Goal: Task Accomplishment & Management: Manage account settings

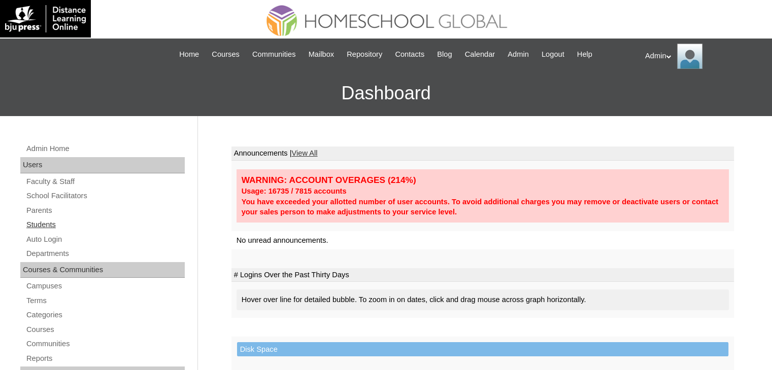
click at [50, 227] on link "Students" at bounding box center [104, 225] width 159 height 13
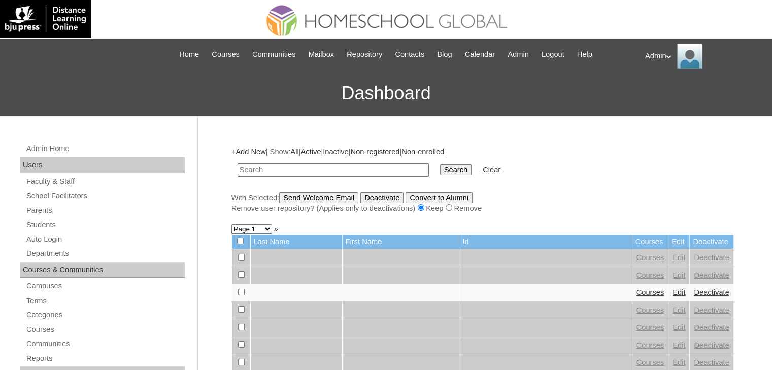
type input "K"
type input "Trajano"
click at [440, 171] on input "Search" at bounding box center [455, 169] width 31 height 11
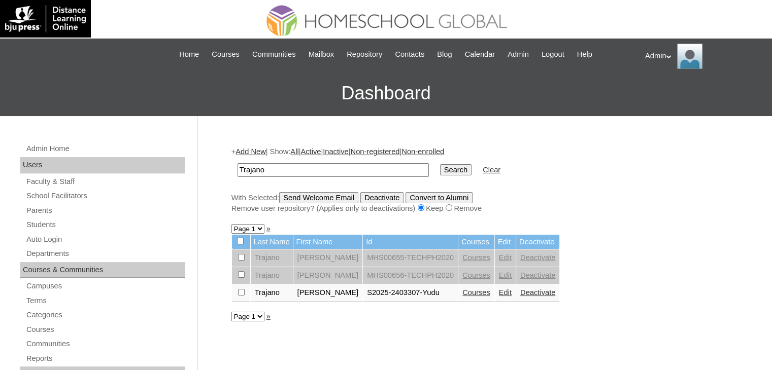
click at [480, 295] on link "Courses" at bounding box center [476, 293] width 28 height 8
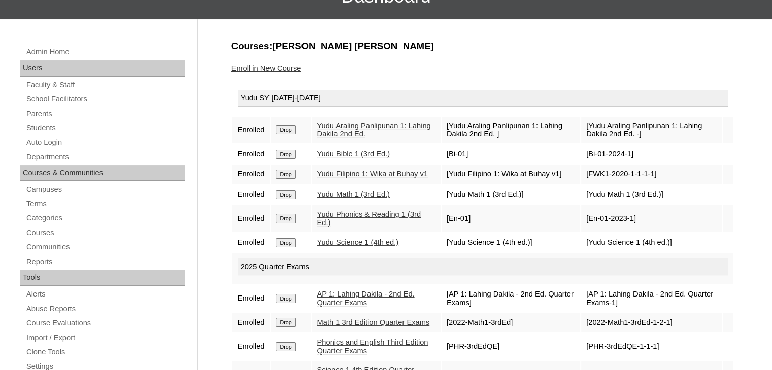
scroll to position [71, 0]
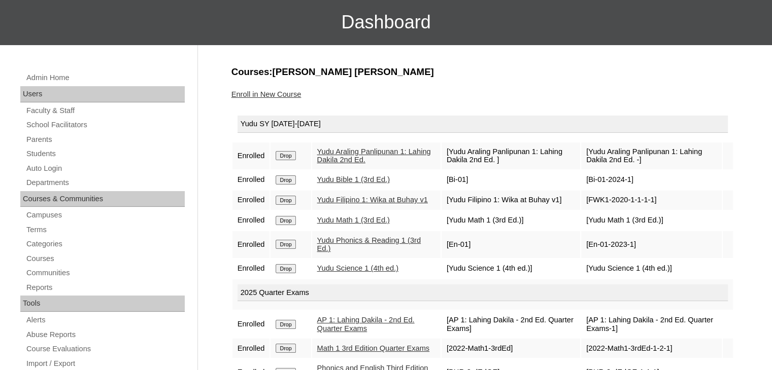
click at [260, 90] on link "Enroll in New Course" at bounding box center [266, 94] width 70 height 8
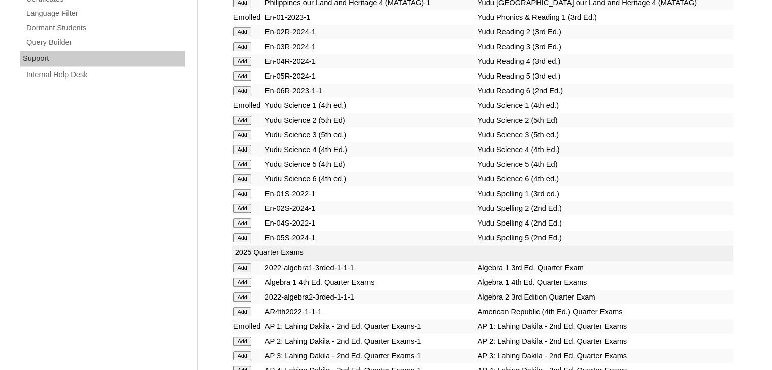
scroll to position [719, 0]
click at [246, 189] on input "Add" at bounding box center [242, 193] width 18 height 9
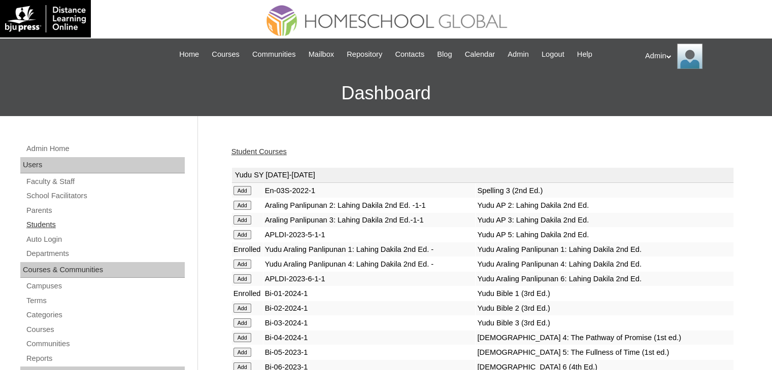
click at [52, 224] on link "Students" at bounding box center [104, 225] width 159 height 13
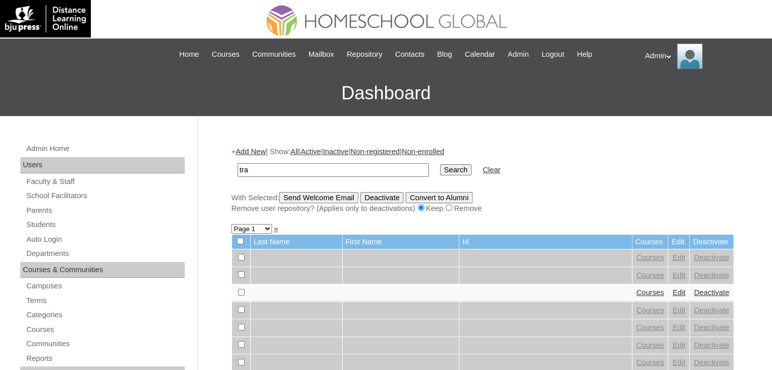
type input "Trajano"
click at [440, 170] on input "Search" at bounding box center [455, 169] width 31 height 11
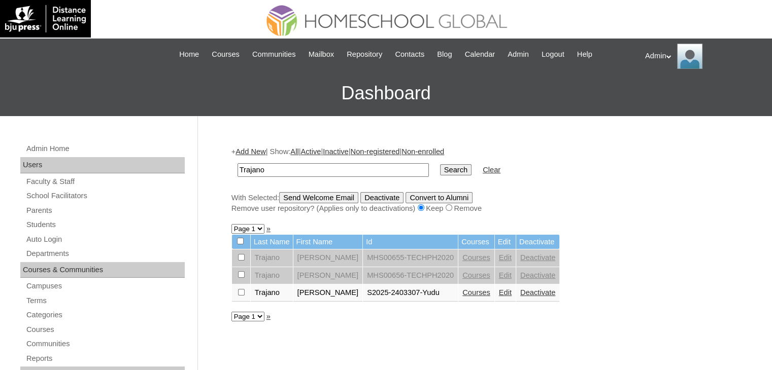
click at [510, 289] on link "Edit" at bounding box center [505, 293] width 13 height 8
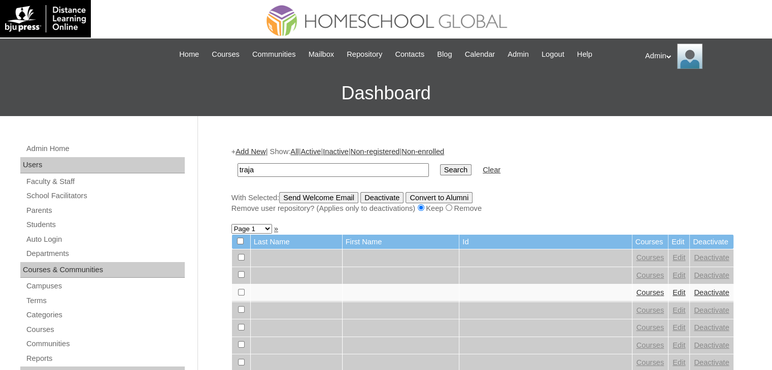
type input "Trajano"
click at [440, 173] on input "Search" at bounding box center [455, 169] width 31 height 11
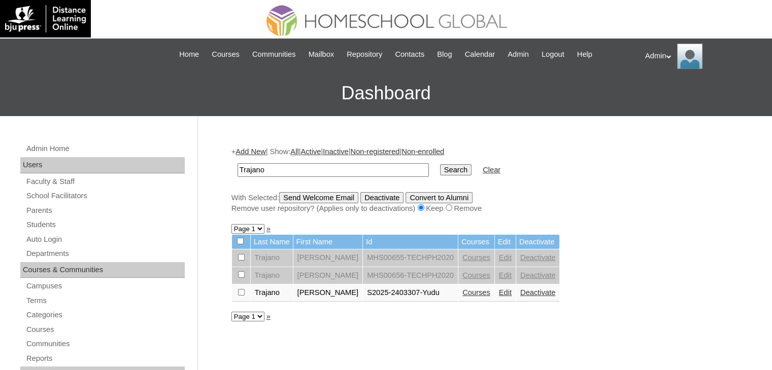
click at [483, 293] on link "Courses" at bounding box center [476, 293] width 28 height 8
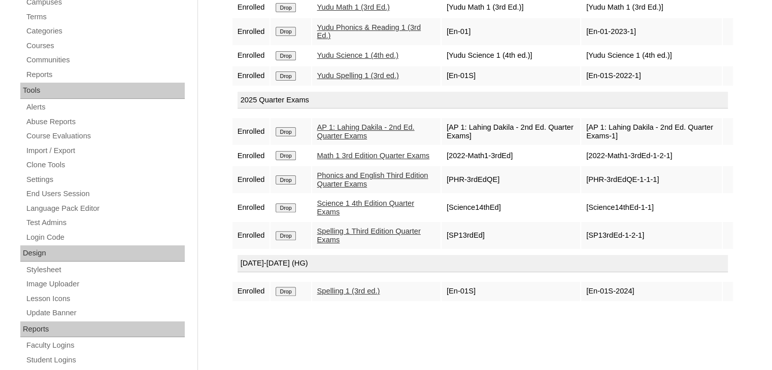
scroll to position [284, 0]
click at [287, 297] on input "Drop" at bounding box center [286, 292] width 20 height 9
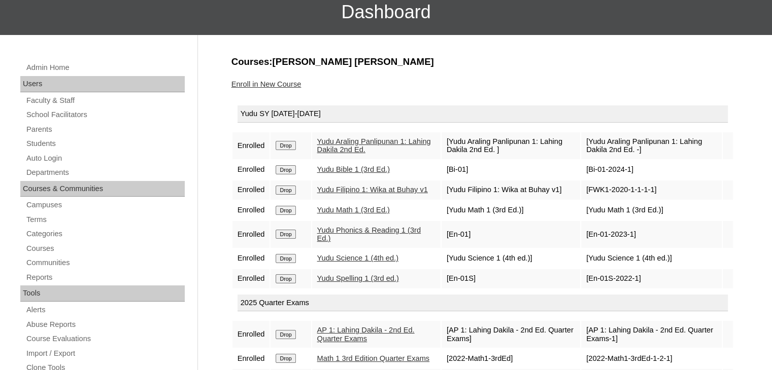
scroll to position [81, 0]
click at [53, 142] on link "Students" at bounding box center [104, 144] width 159 height 13
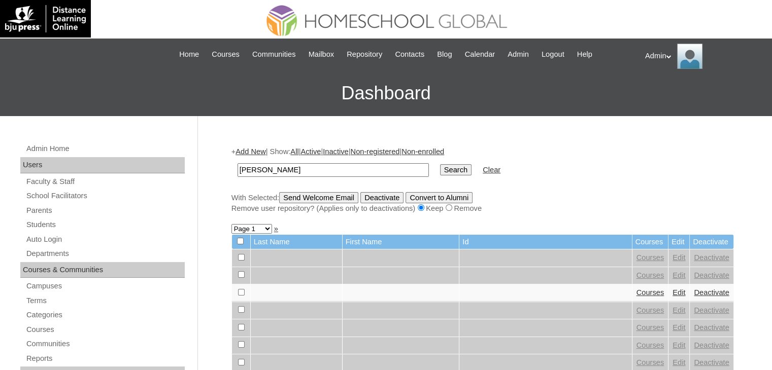
type input "Alano"
click at [440, 171] on input "Search" at bounding box center [455, 169] width 31 height 11
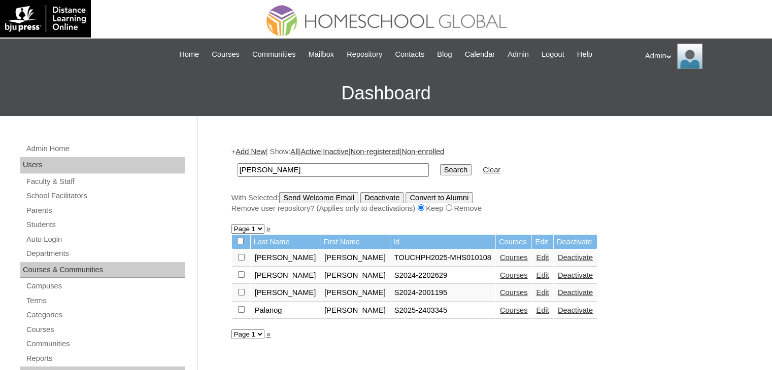
click at [500, 276] on link "Courses" at bounding box center [514, 276] width 28 height 8
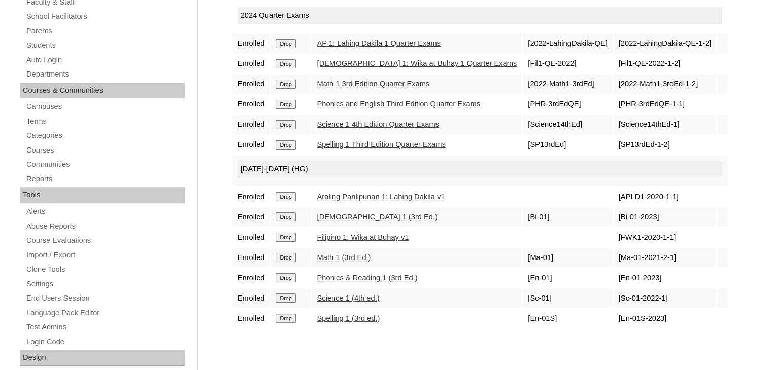
scroll to position [50, 0]
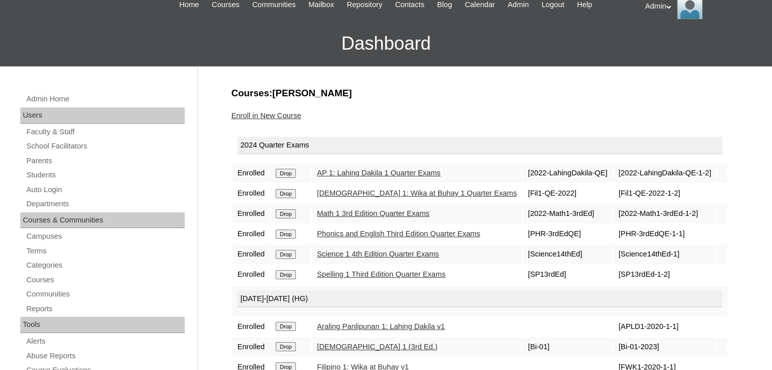
click at [286, 112] on link "Enroll in New Course" at bounding box center [266, 116] width 70 height 8
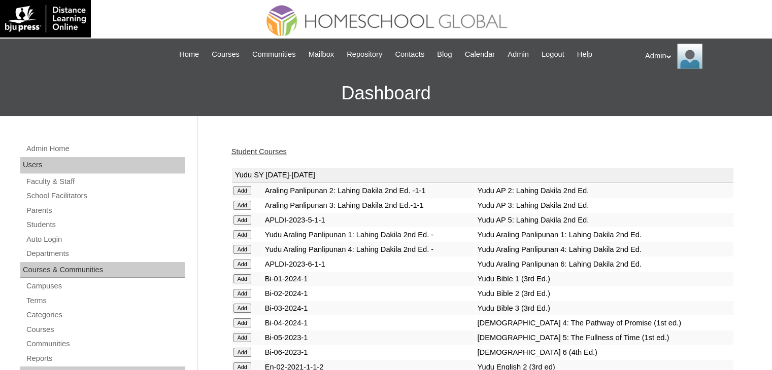
click at [242, 233] on input "Add" at bounding box center [242, 234] width 18 height 9
click at [247, 279] on input "Add" at bounding box center [242, 279] width 18 height 9
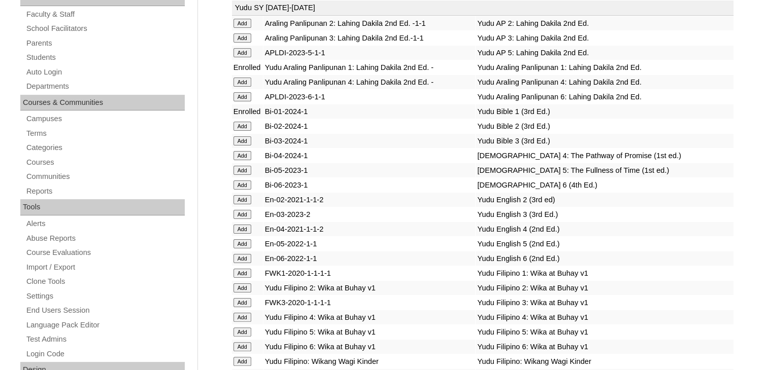
scroll to position [172, 0]
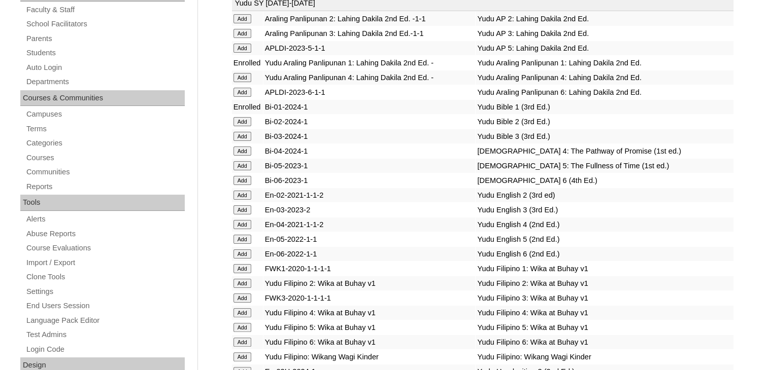
click at [239, 264] on input "Add" at bounding box center [242, 268] width 18 height 9
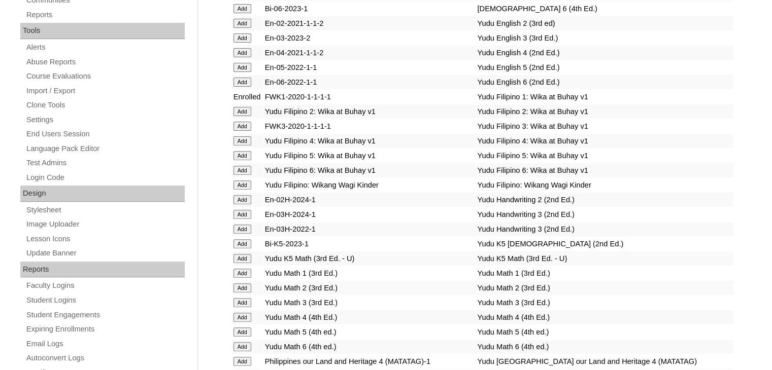
scroll to position [345, 0]
click at [243, 268] on input "Add" at bounding box center [242, 272] width 18 height 9
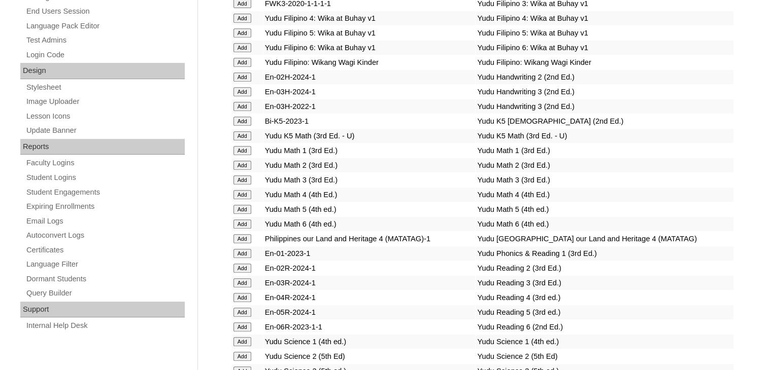
scroll to position [467, 0]
click at [243, 250] on input "Add" at bounding box center [242, 253] width 18 height 9
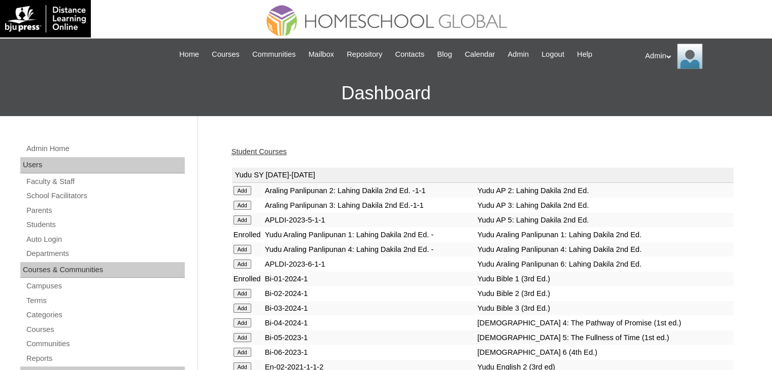
click at [276, 154] on link "Student Courses" at bounding box center [258, 152] width 55 height 8
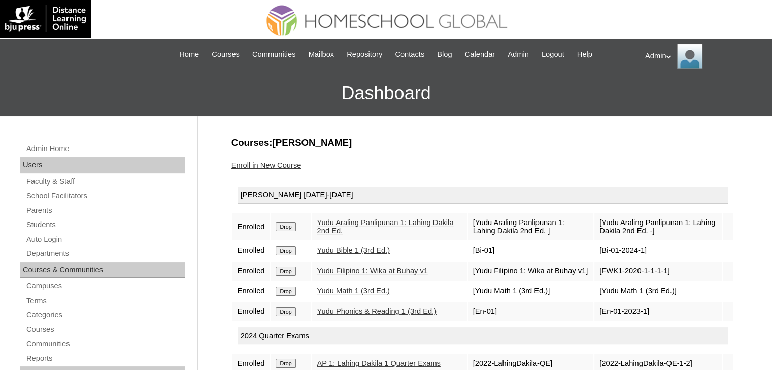
scroll to position [41, 0]
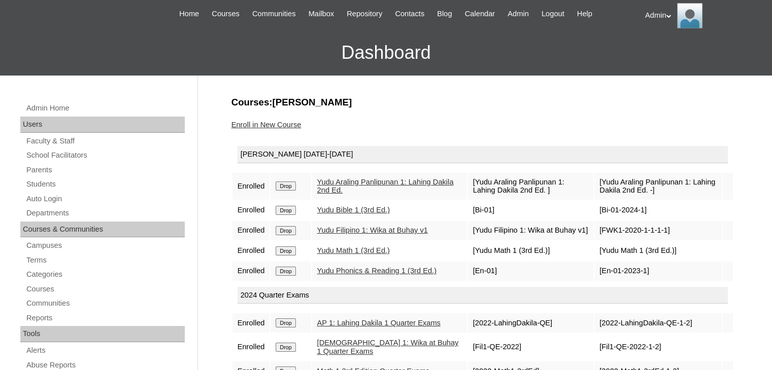
click at [290, 186] on input "Drop" at bounding box center [286, 186] width 20 height 9
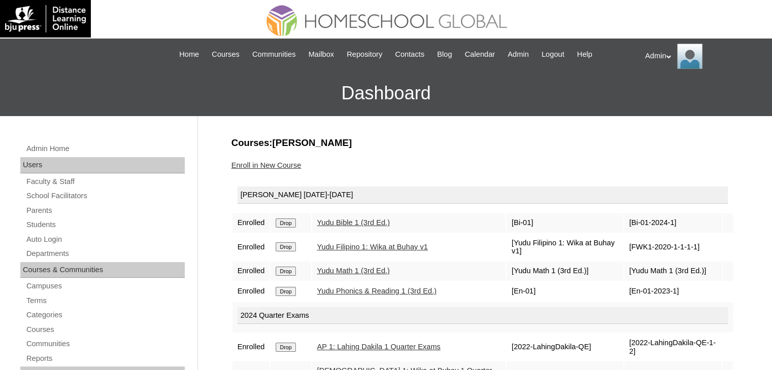
click at [290, 187] on div "Yudu SY [DATE]-[DATE]" at bounding box center [483, 195] width 490 height 17
click at [292, 219] on input "Drop" at bounding box center [286, 223] width 20 height 9
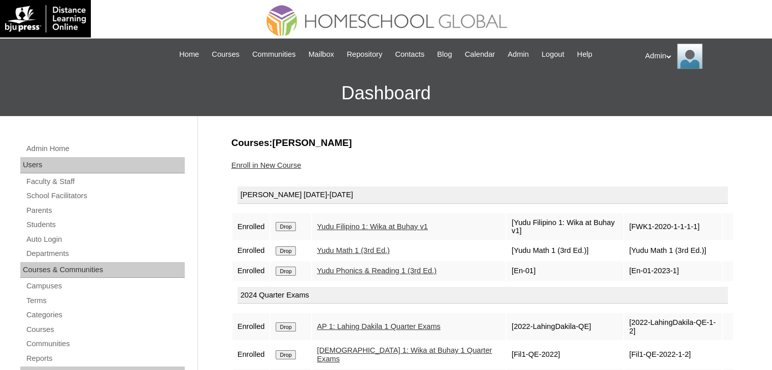
click at [292, 219] on td "Drop" at bounding box center [290, 227] width 40 height 27
click at [288, 230] on input "Drop" at bounding box center [286, 226] width 20 height 9
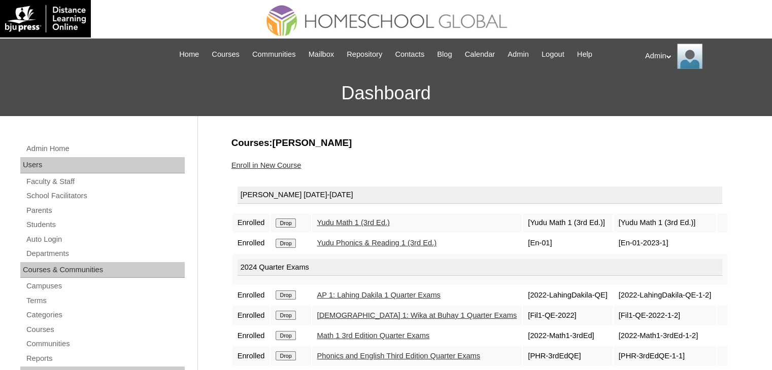
click at [288, 226] on input "Drop" at bounding box center [286, 223] width 20 height 9
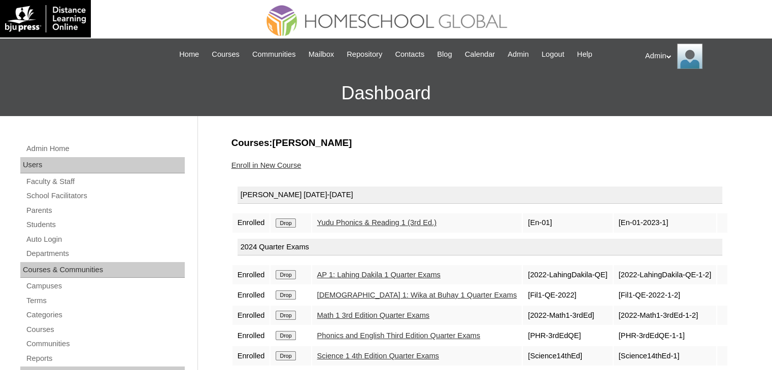
click at [288, 223] on input "Drop" at bounding box center [286, 223] width 20 height 9
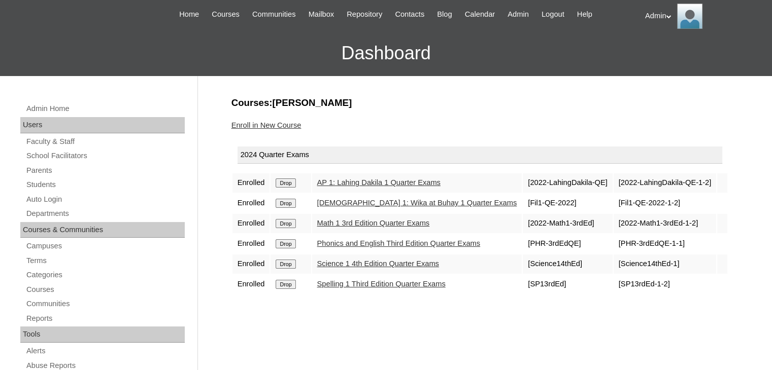
scroll to position [41, 0]
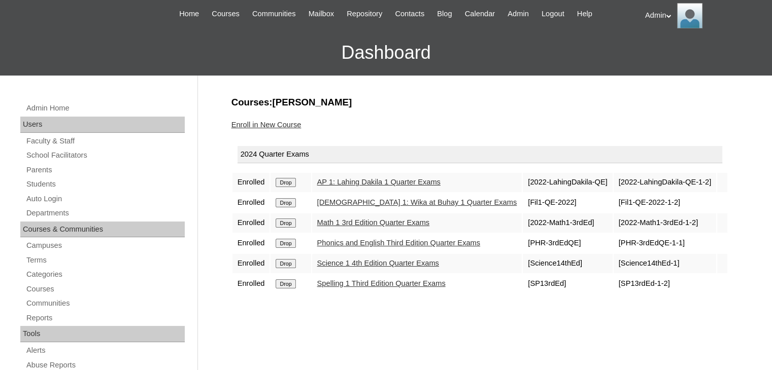
click at [269, 121] on link "Enroll in New Course" at bounding box center [266, 125] width 70 height 8
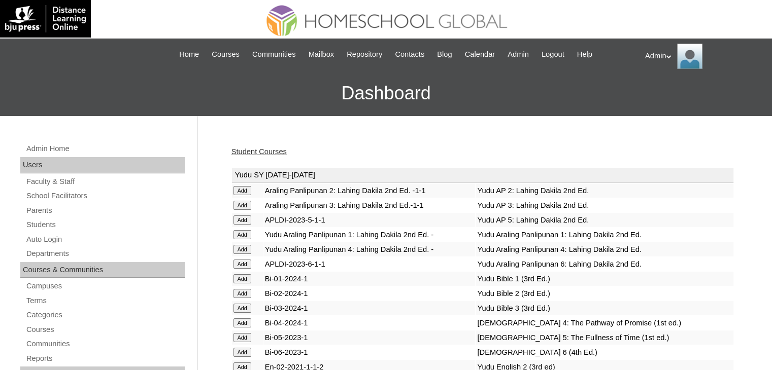
scroll to position [2521, 0]
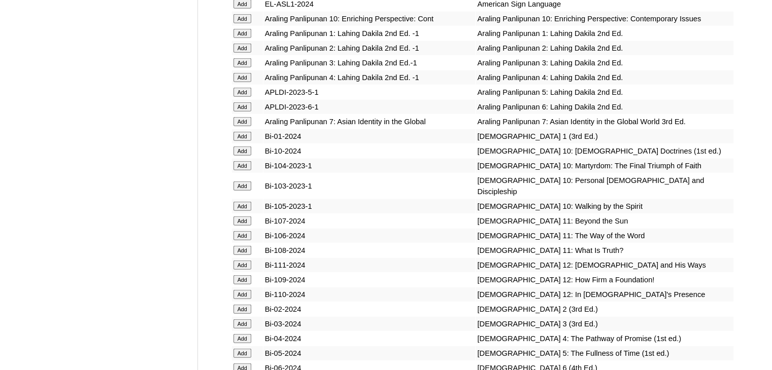
click at [242, 141] on input "Add" at bounding box center [242, 136] width 18 height 9
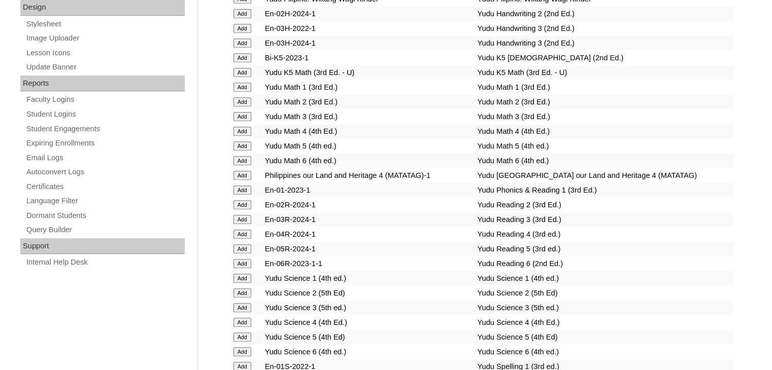
scroll to position [1965, 0]
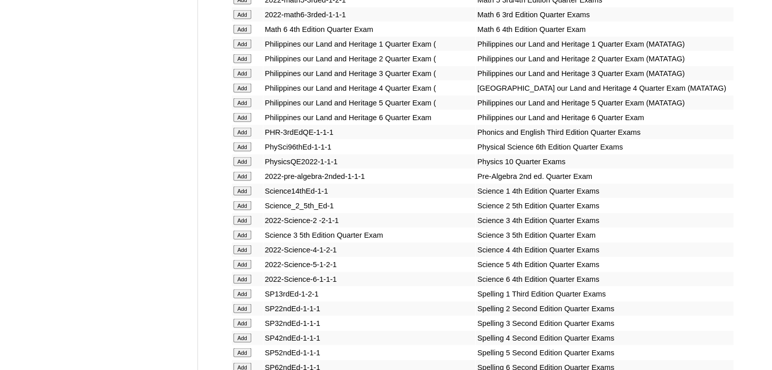
click at [243, 137] on input "Add" at bounding box center [242, 132] width 18 height 9
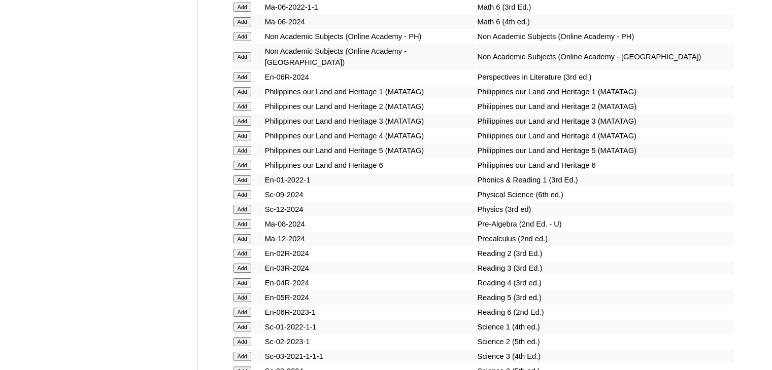
click at [243, 185] on input "Add" at bounding box center [242, 180] width 18 height 9
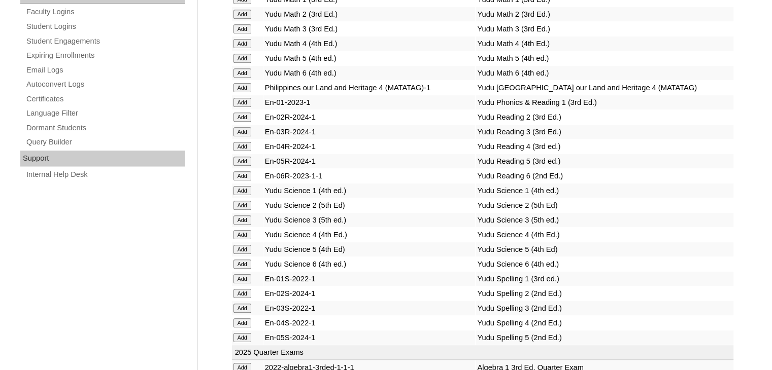
scroll to position [2024, 0]
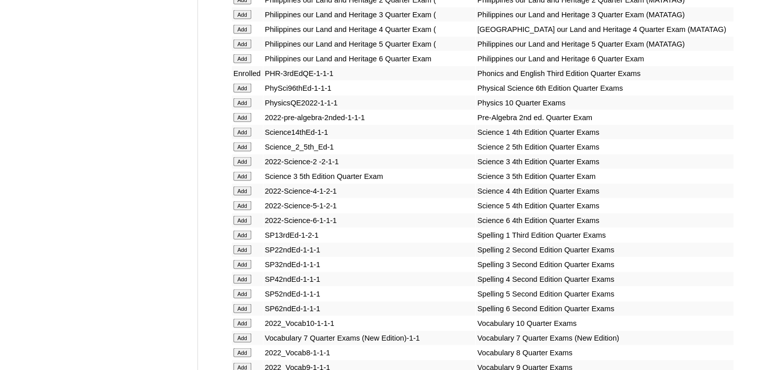
click at [243, 137] on input "Add" at bounding box center [242, 132] width 18 height 9
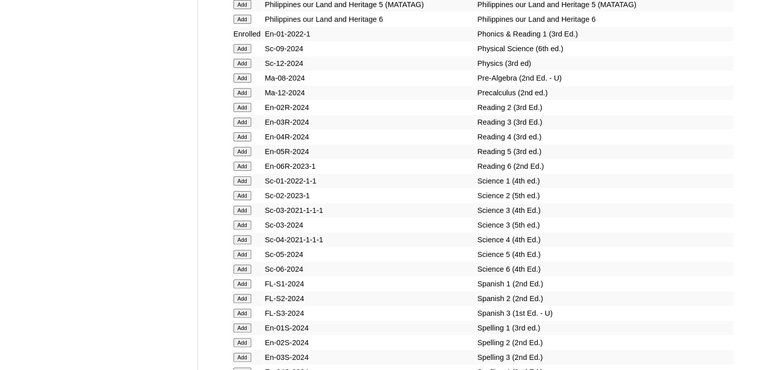
click at [243, 186] on input "Add" at bounding box center [242, 181] width 18 height 9
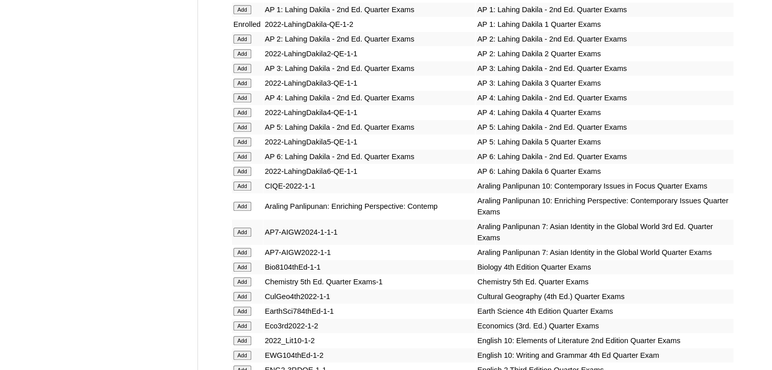
scroll to position [6093, 0]
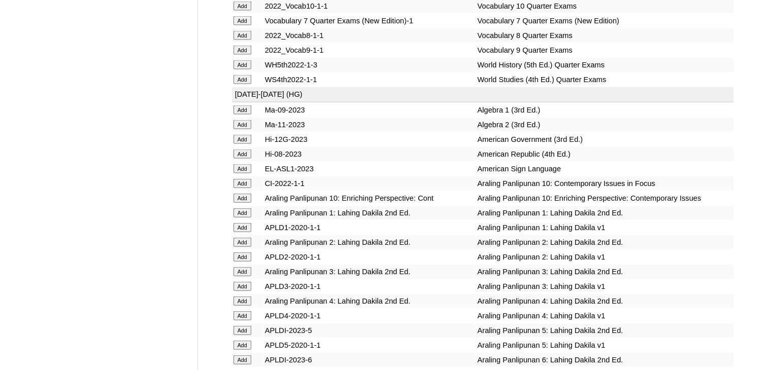
click at [246, 214] on input "Add" at bounding box center [242, 213] width 18 height 9
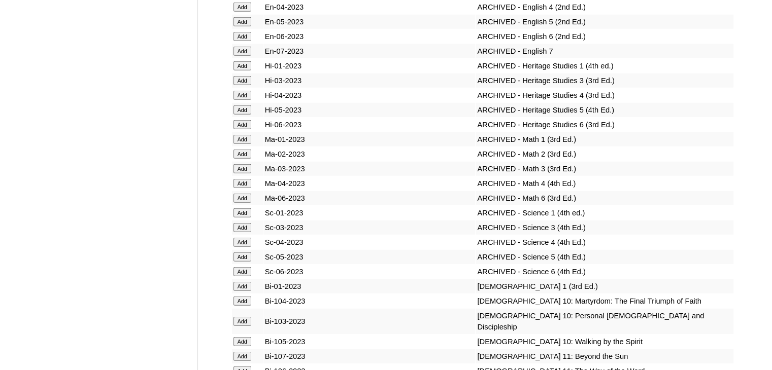
scroll to position [6539, 0]
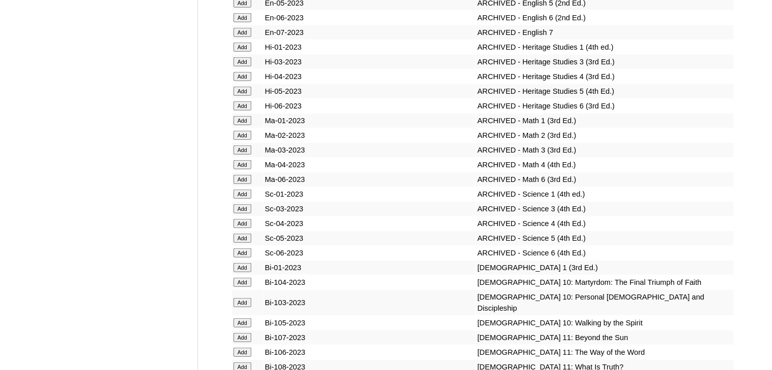
click at [243, 268] on input "Add" at bounding box center [242, 267] width 18 height 9
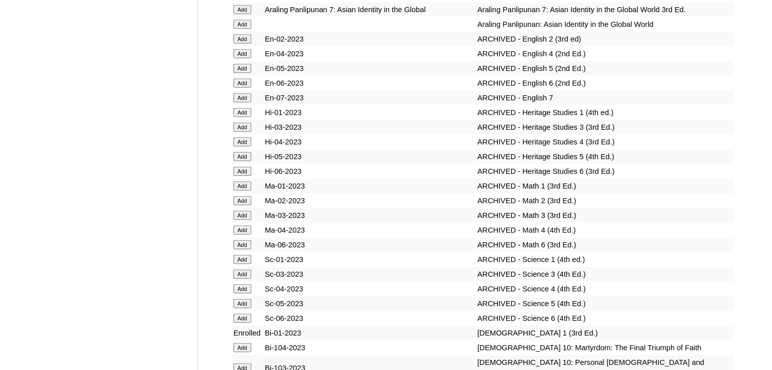
scroll to position [7730, 0]
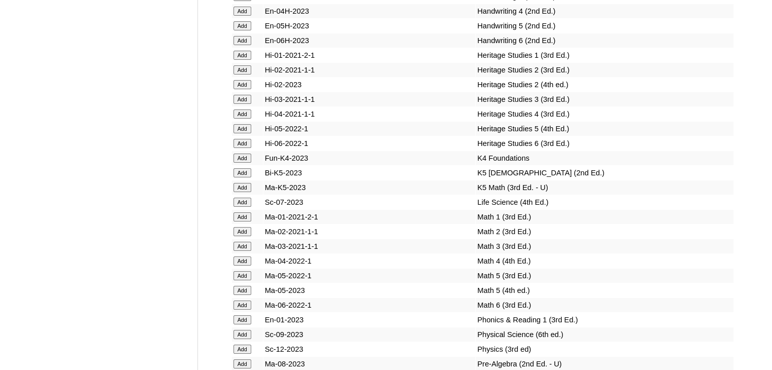
click at [241, 213] on input "Add" at bounding box center [242, 217] width 18 height 9
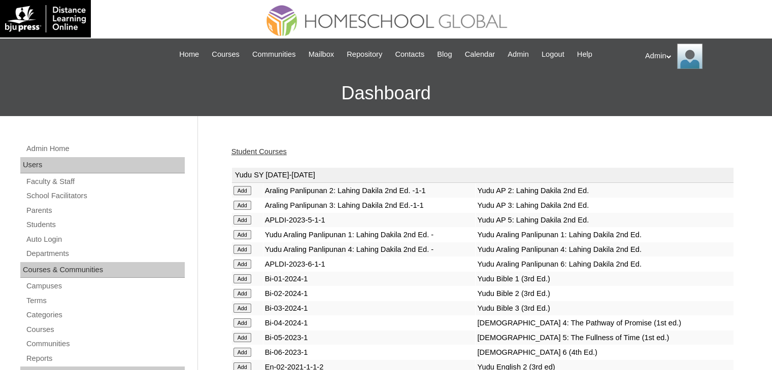
click at [241, 184] on td "Add" at bounding box center [247, 191] width 31 height 14
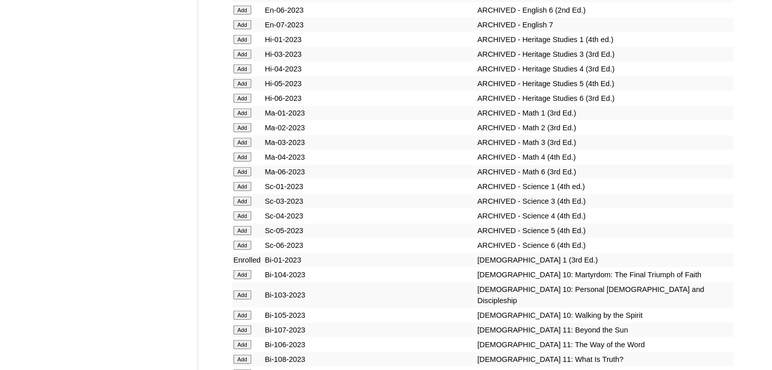
scroll to position [7978, 0]
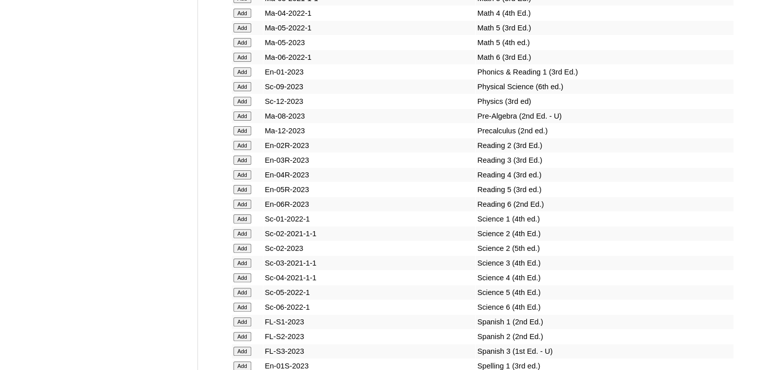
click at [244, 215] on input "Add" at bounding box center [242, 219] width 18 height 9
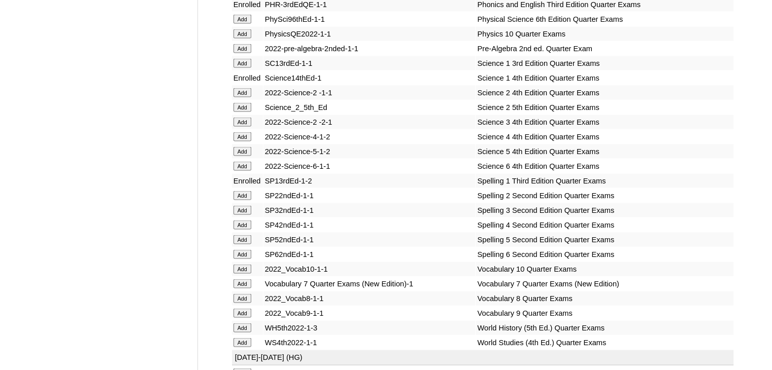
scroll to position [8125, 0]
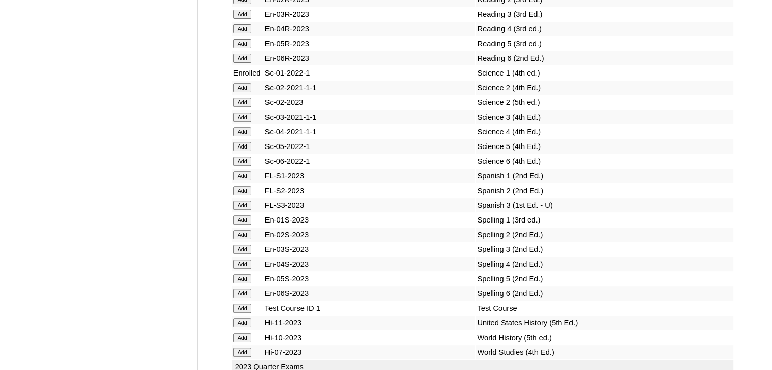
click at [244, 216] on input "Add" at bounding box center [242, 220] width 18 height 9
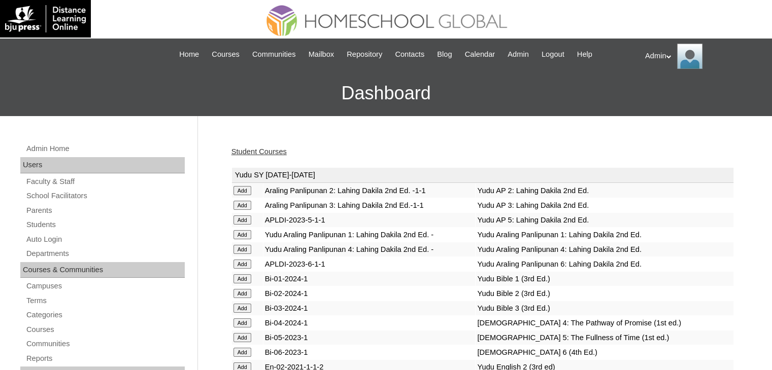
click at [254, 148] on link "Student Courses" at bounding box center [258, 152] width 55 height 8
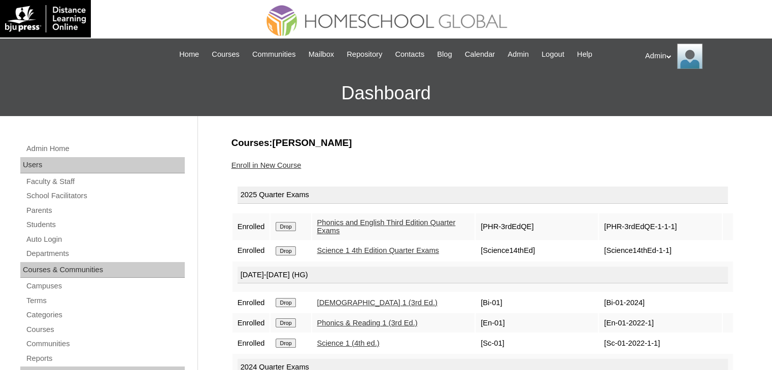
click at [290, 224] on input "Drop" at bounding box center [286, 226] width 20 height 9
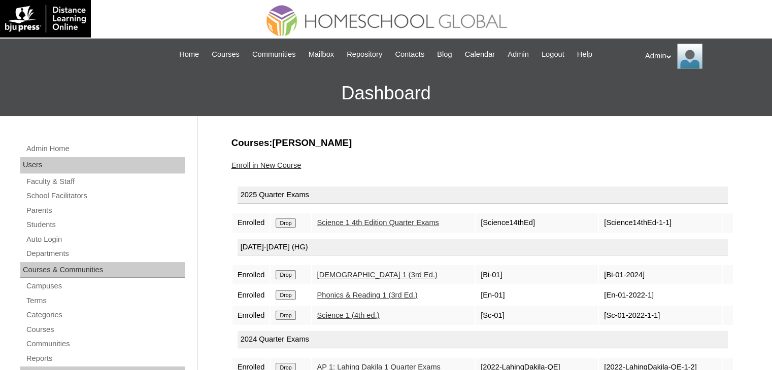
click at [288, 228] on input "Drop" at bounding box center [286, 223] width 20 height 9
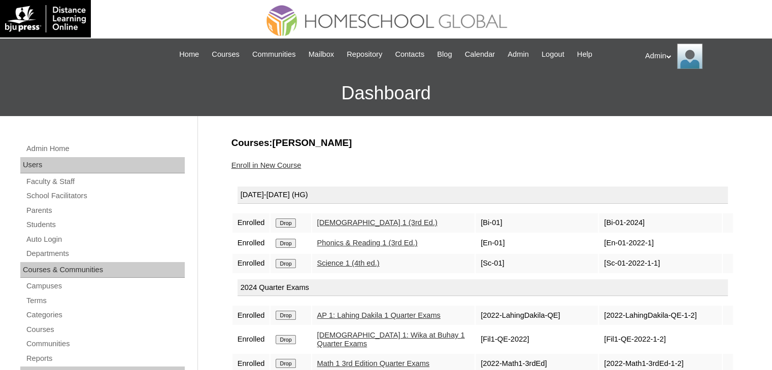
click at [288, 226] on input "Drop" at bounding box center [286, 223] width 20 height 9
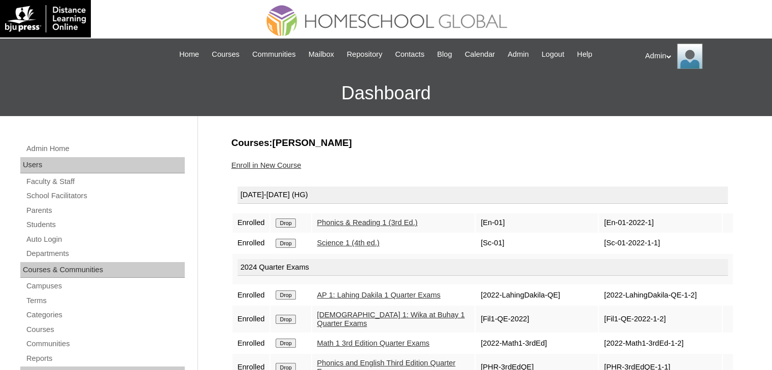
click at [287, 220] on input "Drop" at bounding box center [286, 223] width 20 height 9
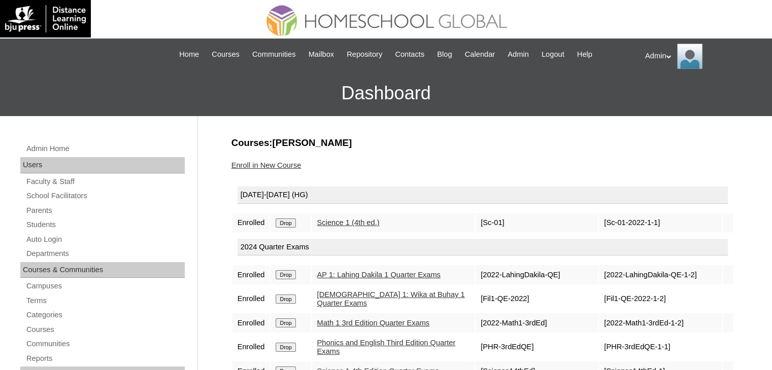
click at [287, 220] on input "Drop" at bounding box center [286, 223] width 20 height 9
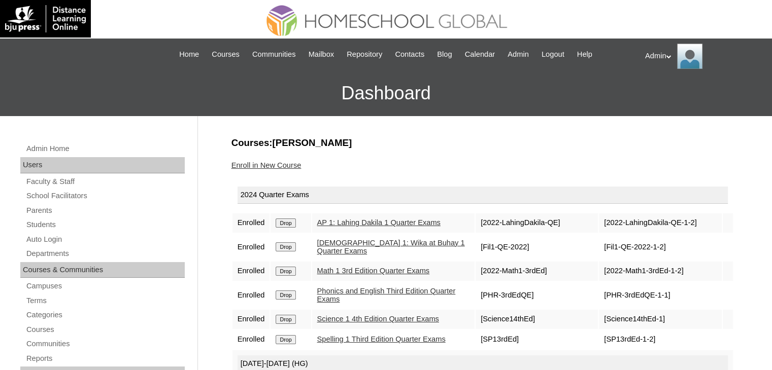
click at [280, 163] on link "Enroll in New Course" at bounding box center [266, 165] width 70 height 8
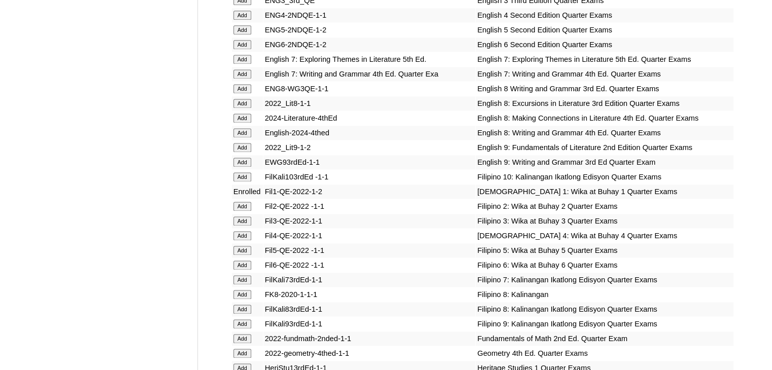
scroll to position [7262, 0]
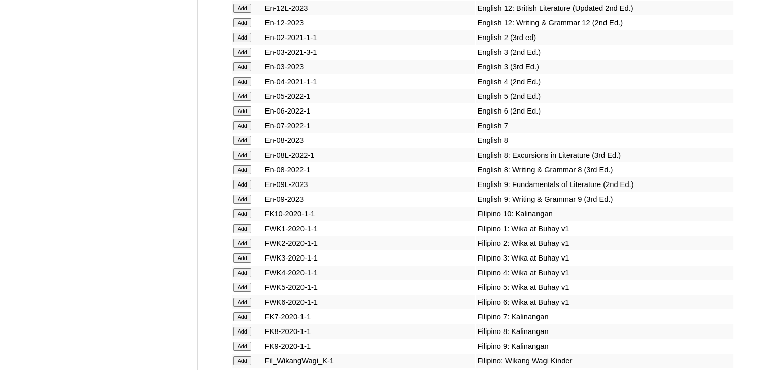
click at [244, 224] on input "Add" at bounding box center [242, 228] width 18 height 9
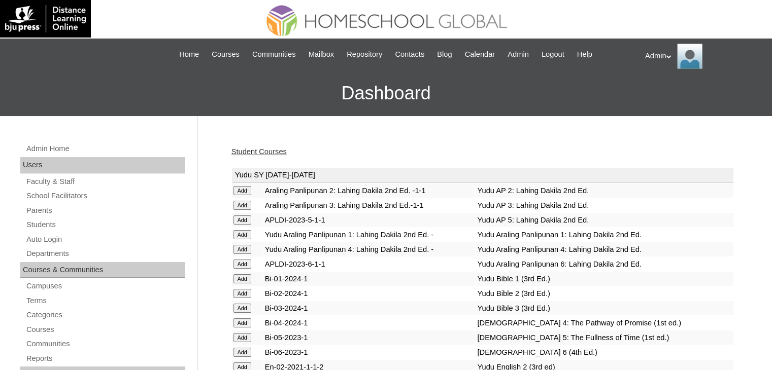
click at [276, 151] on link "Student Courses" at bounding box center [258, 152] width 55 height 8
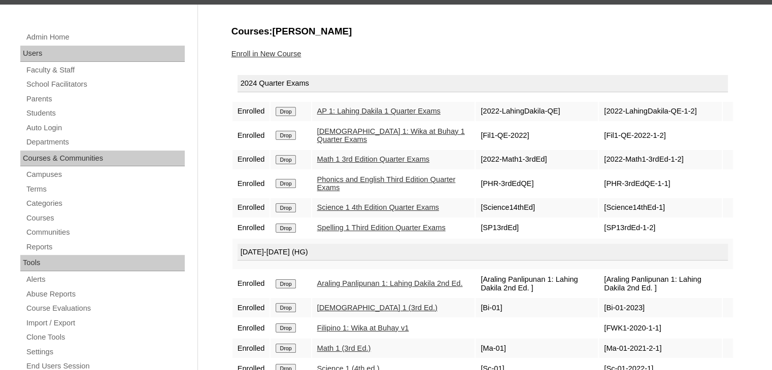
scroll to position [111, 0]
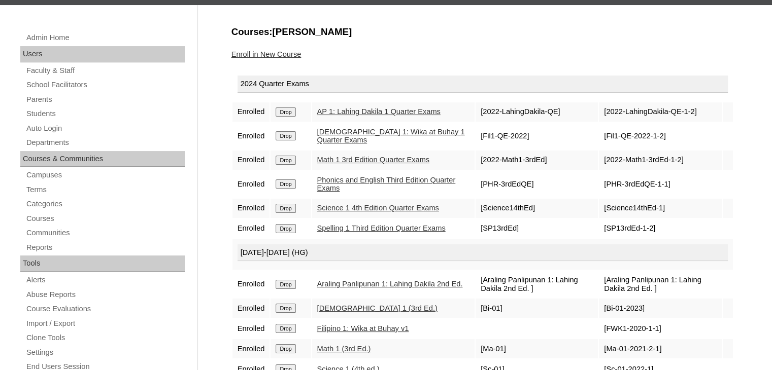
click at [279, 55] on link "Enroll in New Course" at bounding box center [266, 54] width 70 height 8
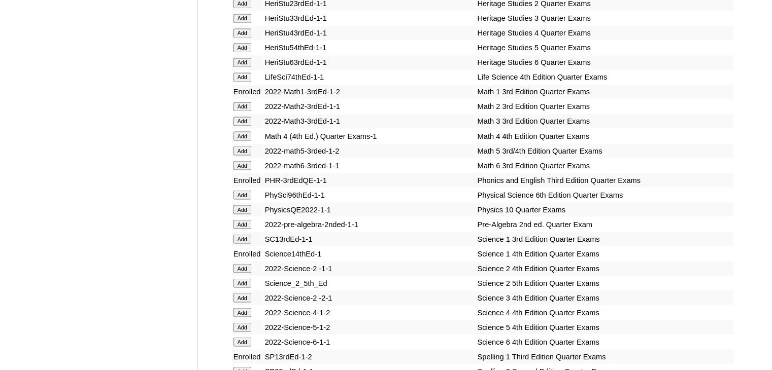
scroll to position [7832, 0]
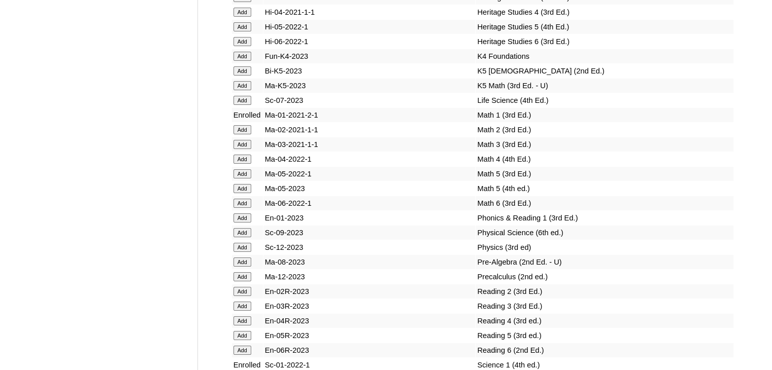
click at [245, 214] on input "Add" at bounding box center [242, 218] width 18 height 9
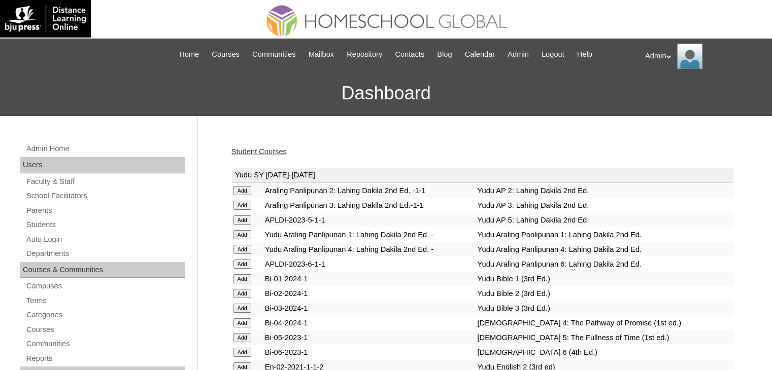
click at [260, 153] on link "Student Courses" at bounding box center [258, 152] width 55 height 8
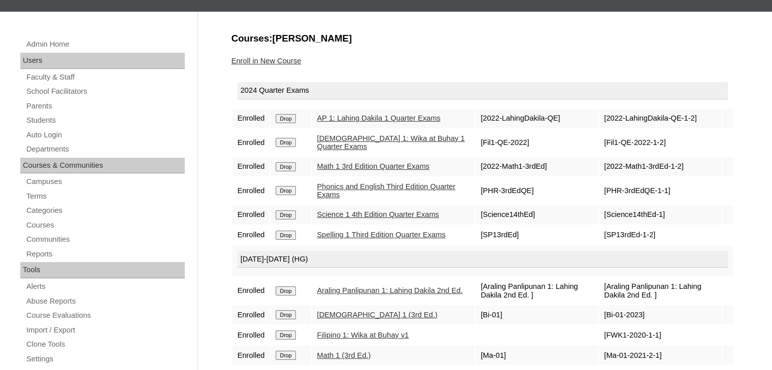
scroll to position [95, 0]
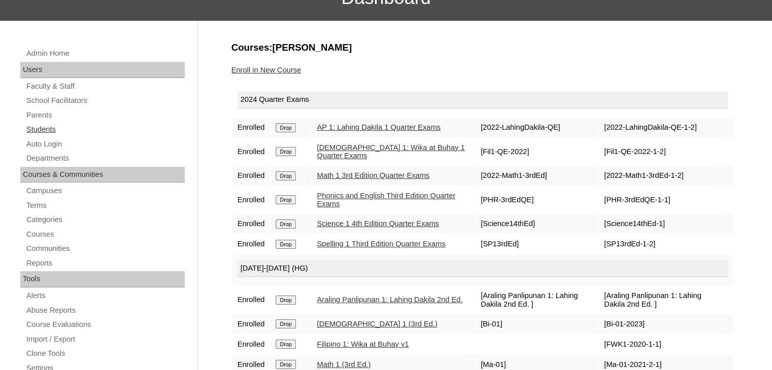
click at [47, 128] on link "Students" at bounding box center [104, 129] width 159 height 13
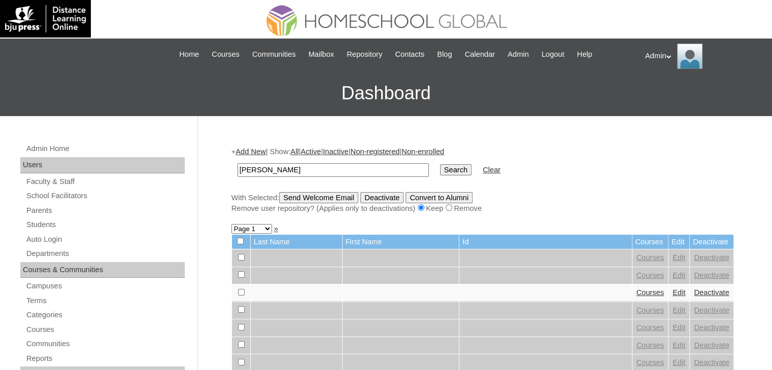
type input "[PERSON_NAME]"
click at [440, 167] on input "Search" at bounding box center [455, 169] width 31 height 11
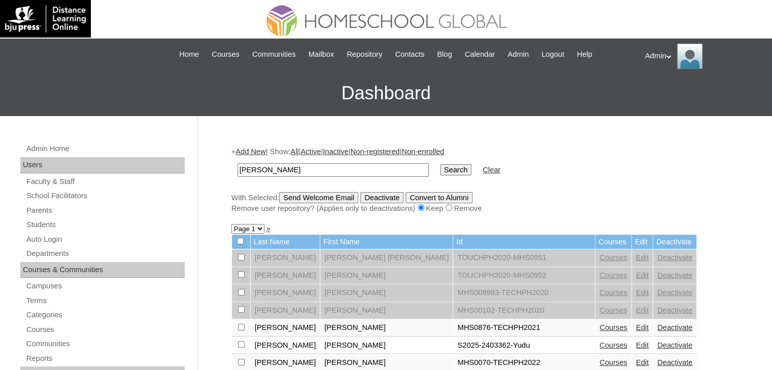
scroll to position [28, 0]
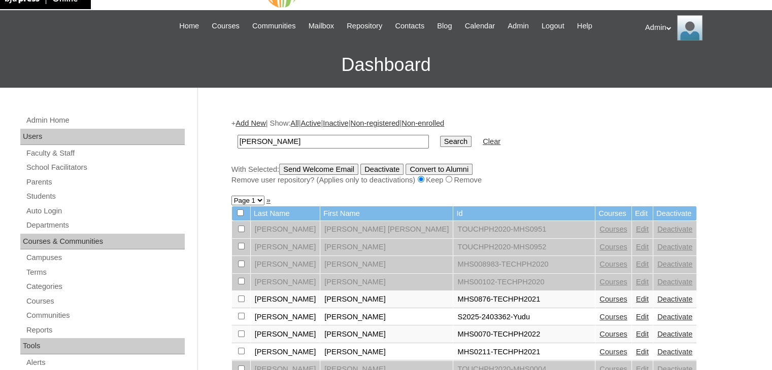
click at [599, 315] on link "Courses" at bounding box center [613, 317] width 28 height 8
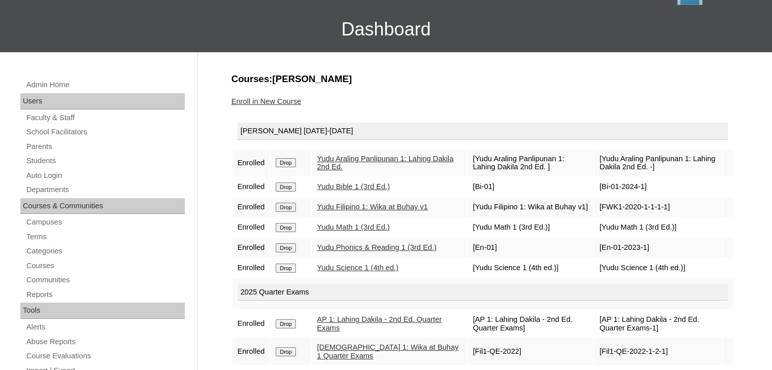
scroll to position [63, 0]
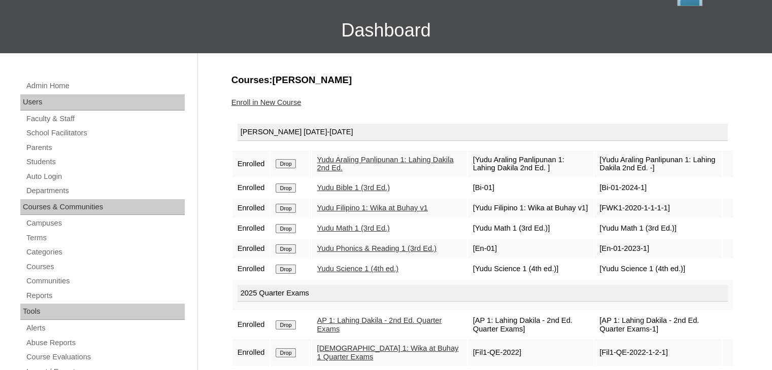
click at [279, 102] on link "Enroll in New Course" at bounding box center [266, 102] width 70 height 8
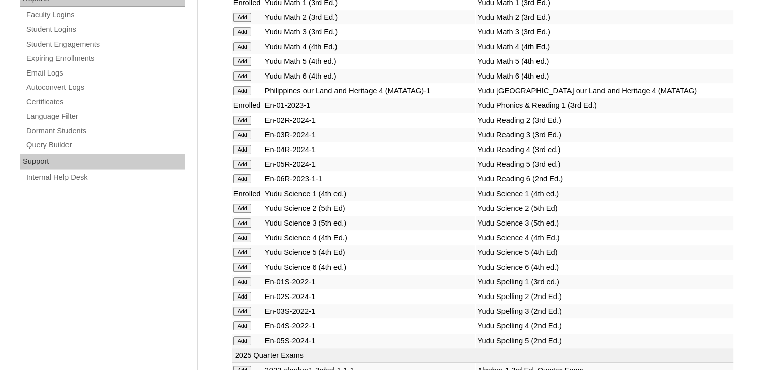
scroll to position [615, 0]
click at [244, 278] on input "Add" at bounding box center [242, 282] width 18 height 9
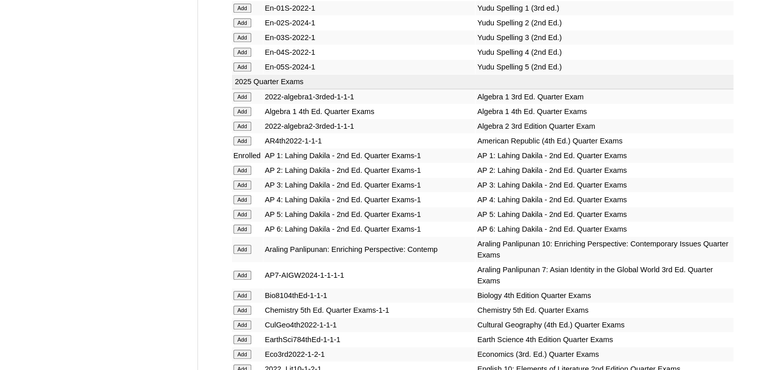
scroll to position [890, 0]
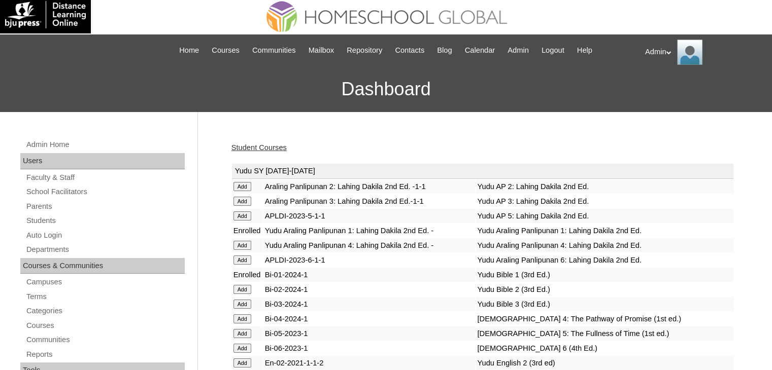
scroll to position [4, 0]
click at [259, 148] on link "Student Courses" at bounding box center [258, 148] width 55 height 8
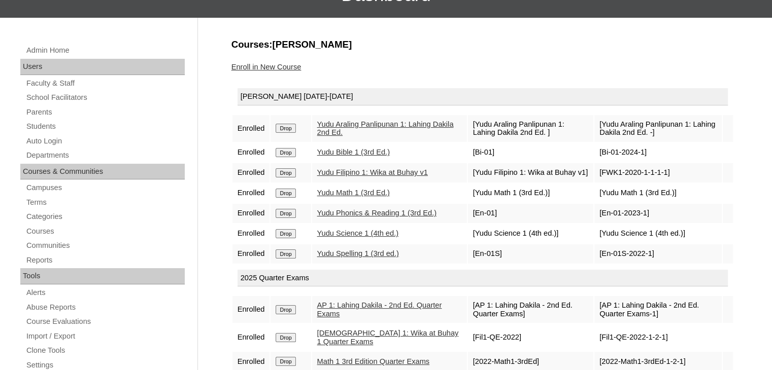
scroll to position [97, 0]
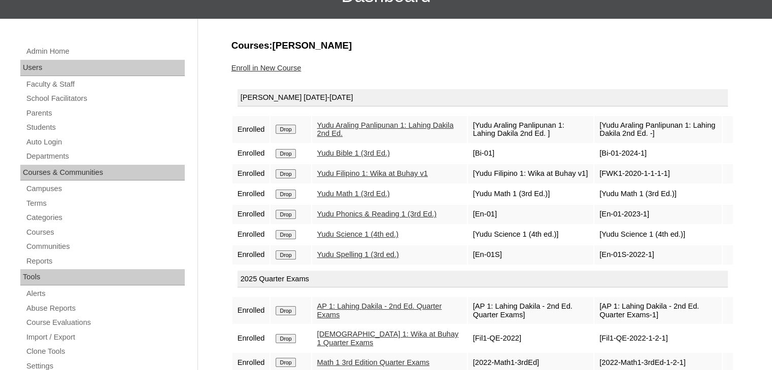
click at [283, 65] on link "Enroll in New Course" at bounding box center [266, 68] width 70 height 8
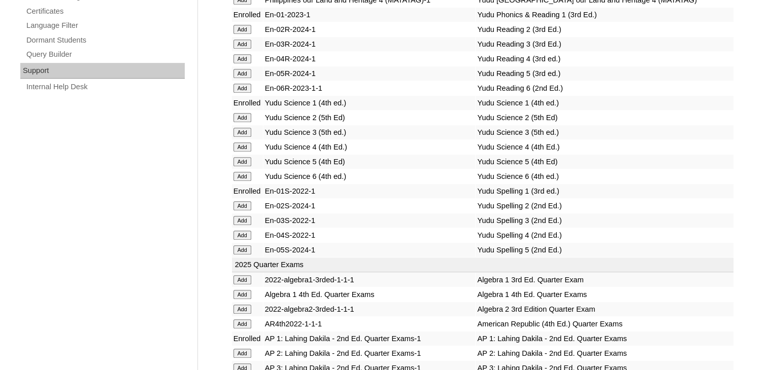
scroll to position [2126, 0]
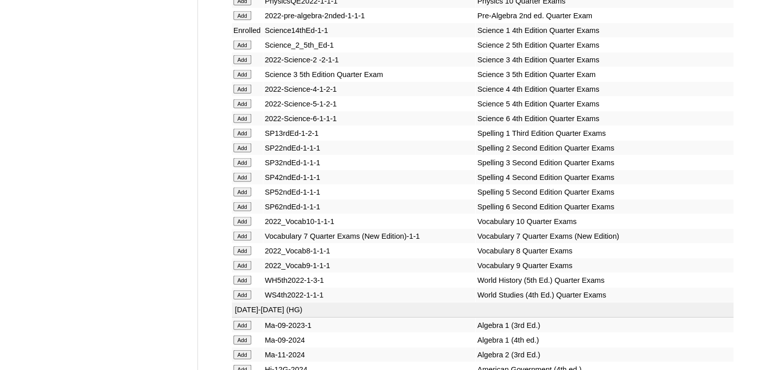
click at [239, 138] on input "Add" at bounding box center [242, 133] width 18 height 9
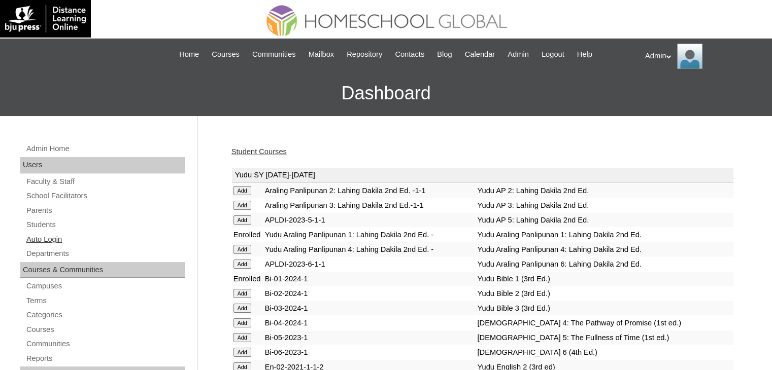
click at [48, 241] on link "Auto Login" at bounding box center [104, 239] width 159 height 13
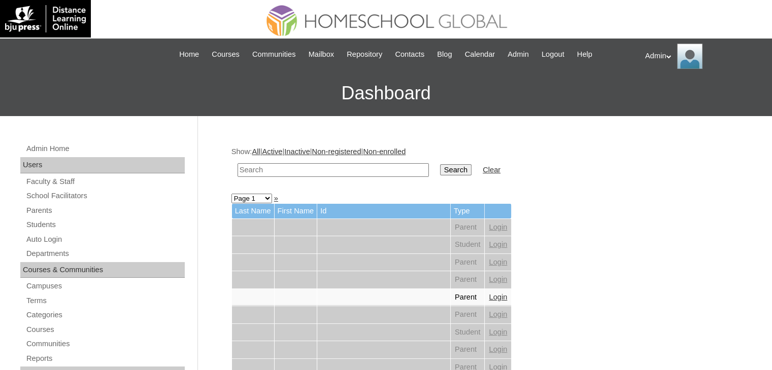
click at [307, 168] on input "text" at bounding box center [333, 170] width 191 height 14
type input "Astano"
click at [440, 168] on input "Search" at bounding box center [455, 169] width 31 height 11
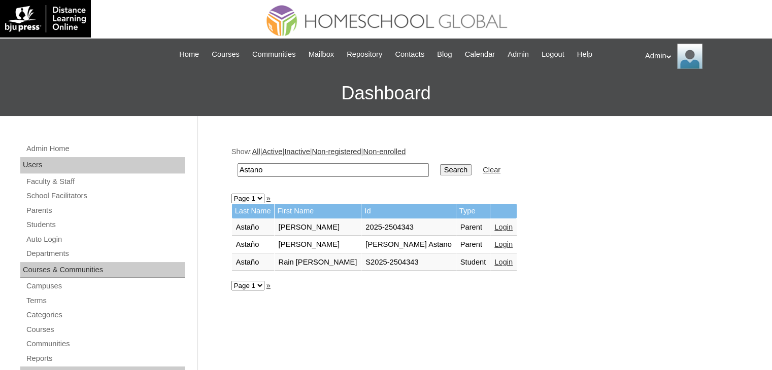
click at [494, 229] on link "Login" at bounding box center [503, 227] width 18 height 8
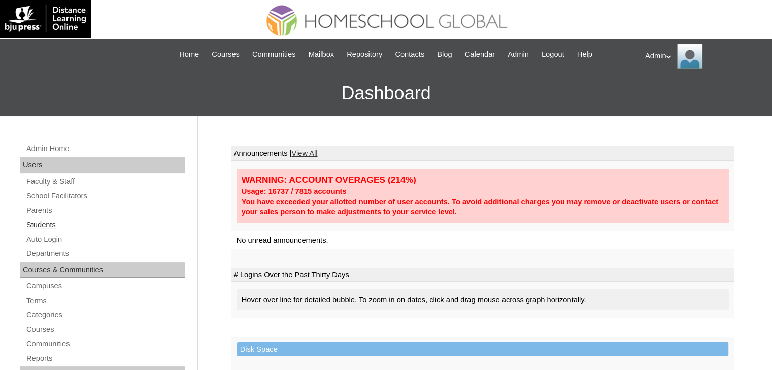
click at [49, 224] on link "Students" at bounding box center [104, 225] width 159 height 13
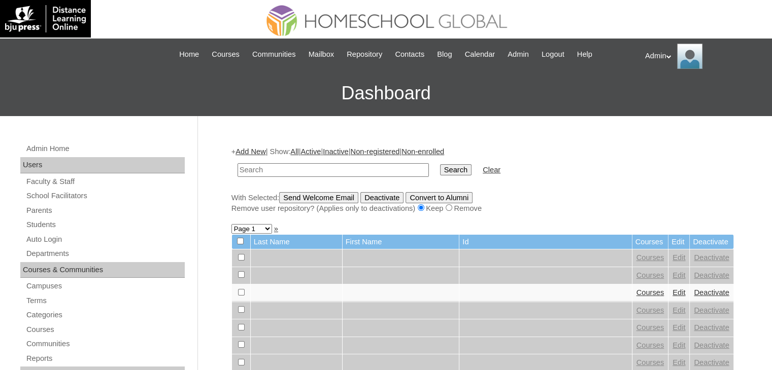
click at [53, 238] on link "Auto Login" at bounding box center [104, 239] width 159 height 13
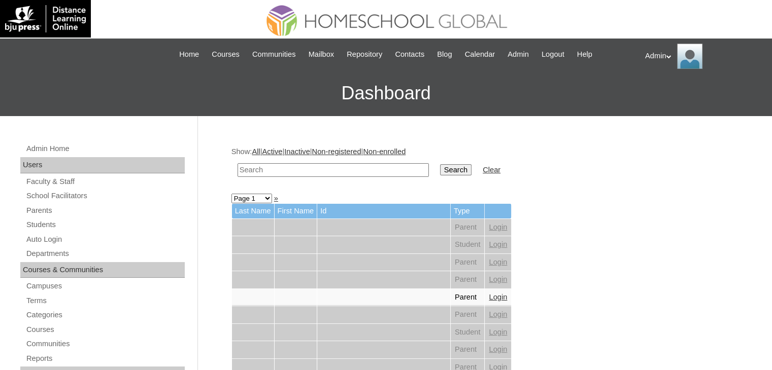
click at [343, 165] on input "text" at bounding box center [333, 170] width 191 height 14
type input "Astano"
click at [440, 171] on input "Search" at bounding box center [455, 169] width 31 height 11
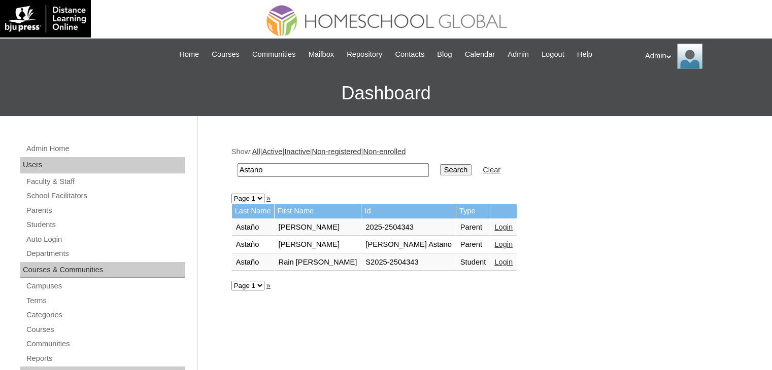
click at [494, 246] on link "Login" at bounding box center [503, 245] width 18 height 8
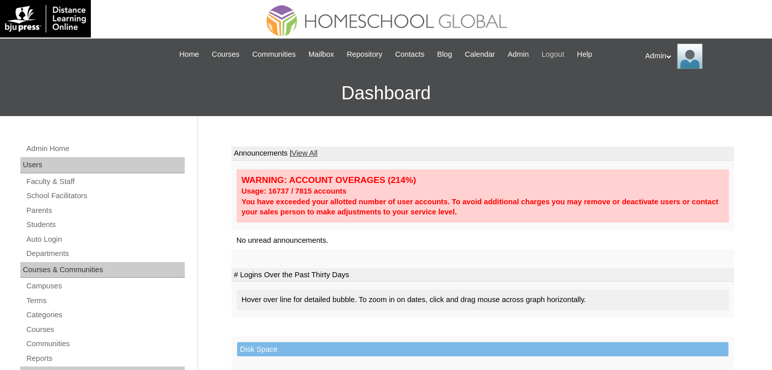
click at [564, 55] on span "Logout" at bounding box center [553, 55] width 23 height 12
